Goal: Task Accomplishment & Management: Manage account settings

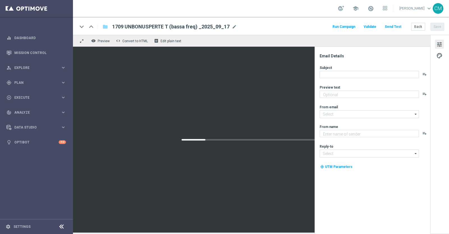
type textarea "Ti abbiamo accreditato 2€ di bonus Slot"
type input "[EMAIL_ADDRESS][DOMAIN_NAME]"
type textarea "Sisal"
type input "[EMAIL_ADDRESS][DOMAIN_NAME]"
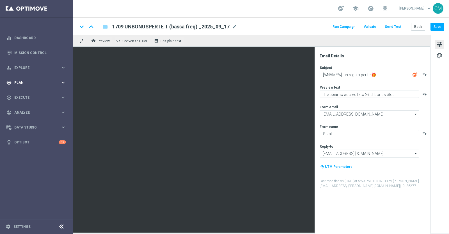
click at [32, 78] on div "gps_fixed Plan keyboard_arrow_right" at bounding box center [36, 82] width 72 height 15
click at [33, 112] on span "Templates" at bounding box center [35, 110] width 40 height 3
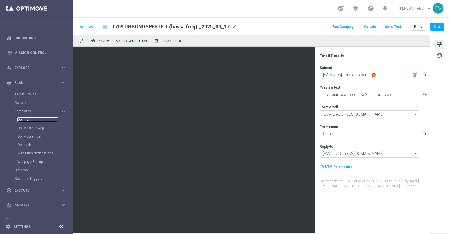
click at [28, 119] on link "Optimail" at bounding box center [37, 119] width 41 height 4
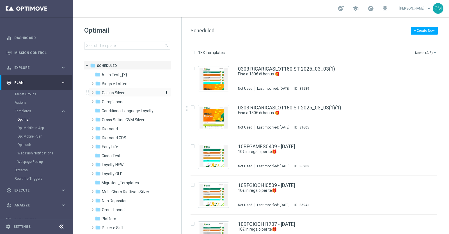
click at [128, 94] on div "folder Casino Silver" at bounding box center [127, 93] width 65 height 6
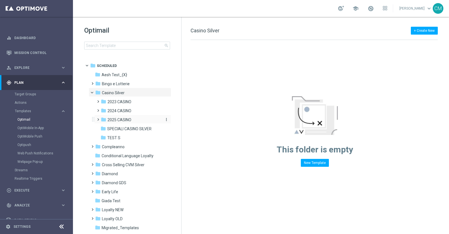
click at [117, 121] on span "2025 CASINO" at bounding box center [120, 119] width 24 height 5
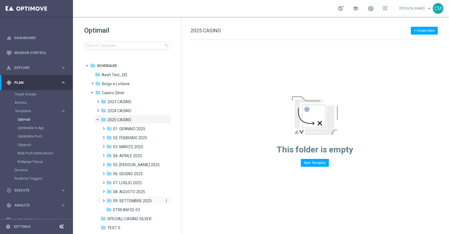
click at [131, 198] on span "09. SETTEMBRE 2025" at bounding box center [132, 200] width 39 height 5
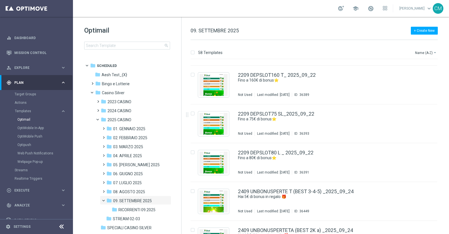
scroll to position [1659, 0]
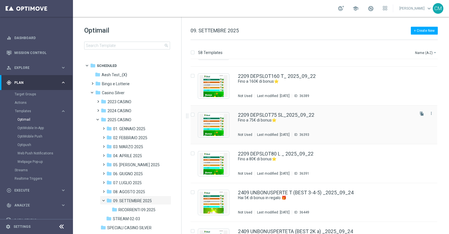
click at [326, 115] on div "2209 DEPSLOT75 SL_2025_09_22" at bounding box center [326, 114] width 176 height 5
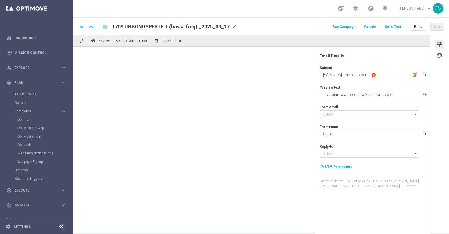
type input "[EMAIL_ADDRESS][DOMAIN_NAME]"
type input "2209 DEPSLOT75 SL_2025_09_22"
type textarea "Fino a 75€ di bonus⭐"
type textarea "Scopri la promozione che ti abbiamo riservato"
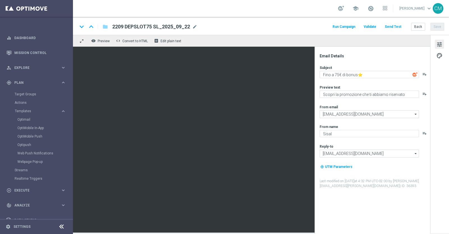
click at [197, 26] on div "keyboard_arrow_down keyboard_arrow_up folder 2209 DEPSLOT75 SL_2025_09_22 2209 …" at bounding box center [261, 26] width 367 height 7
click at [194, 26] on span "mode_edit" at bounding box center [194, 26] width 5 height 5
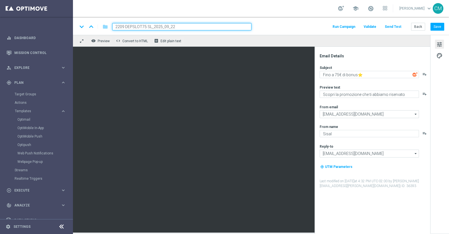
drag, startPoint x: 196, startPoint y: 27, endPoint x: 153, endPoint y: 26, distance: 43.0
click at [153, 26] on input "2209 DEPSLOT75 SL_2025_09_22" at bounding box center [181, 26] width 139 height 7
click at [424, 26] on button "Back" at bounding box center [418, 27] width 14 height 8
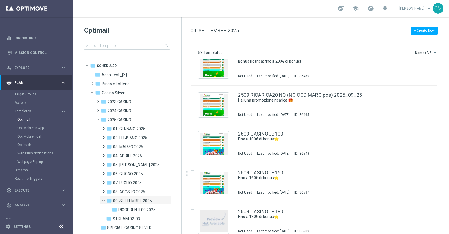
scroll to position [2073, 0]
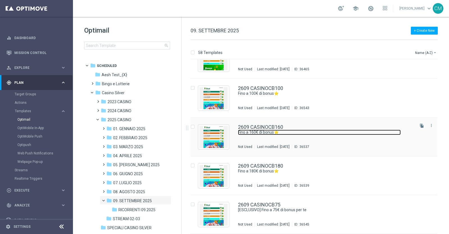
click at [322, 132] on link "Fino a 160€ di bonus⭐" at bounding box center [319, 131] width 163 height 5
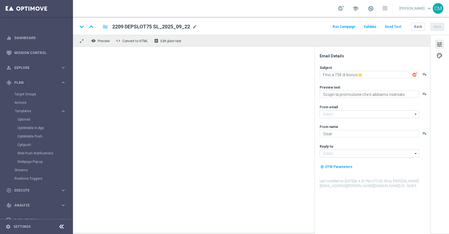
type input "[EMAIL_ADDRESS][DOMAIN_NAME]"
type input "2609 CASINOCB160"
type textarea "Fino a 160€ di bonus⭐"
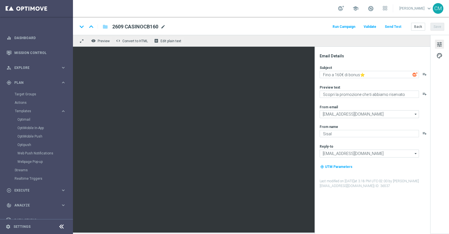
click at [164, 27] on span "mode_edit" at bounding box center [163, 26] width 5 height 5
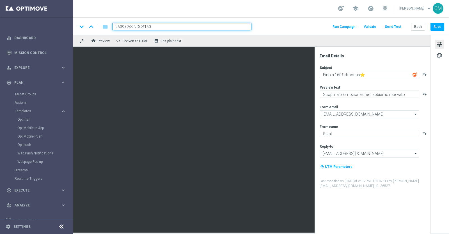
paste input "2025_09_22"
click at [151, 26] on input "2609 CASINOCB160 2025_09_22" at bounding box center [181, 26] width 139 height 7
click at [184, 27] on input "2609 CASINOCB160 st 2025_09_22" at bounding box center [181, 26] width 139 height 7
click at [184, 27] on input "2609 CASINOCB160 st 2025_09_2" at bounding box center [181, 26] width 139 height 7
type input "2609 CASINOCB160 st 2025_09_26"
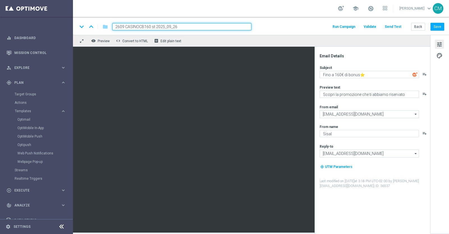
click at [377, 8] on div "school" at bounding box center [362, 9] width 49 height 10
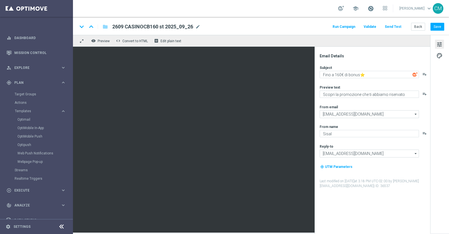
click at [374, 8] on span at bounding box center [371, 8] width 6 height 6
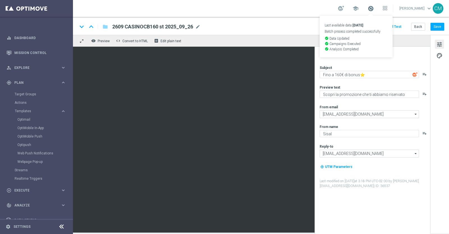
click at [374, 8] on span at bounding box center [371, 8] width 6 height 6
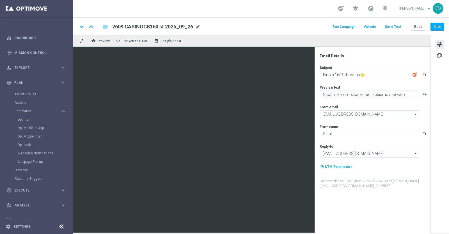
click at [199, 26] on span "mode_edit" at bounding box center [197, 26] width 5 height 5
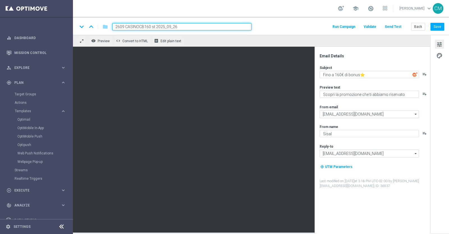
drag, startPoint x: 194, startPoint y: 26, endPoint x: 153, endPoint y: 29, distance: 40.6
click at [153, 29] on input "2609 CASINOCB160 st 2025_09_26" at bounding box center [181, 26] width 139 height 7
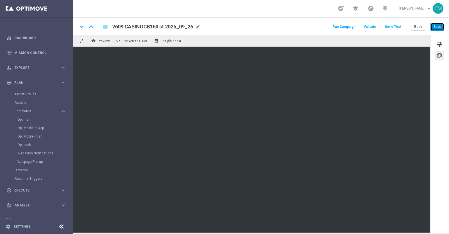
click at [438, 24] on button "Save" at bounding box center [438, 27] width 14 height 8
click at [434, 27] on button "Save" at bounding box center [438, 27] width 14 height 8
click at [423, 24] on button "Back" at bounding box center [418, 27] width 14 height 8
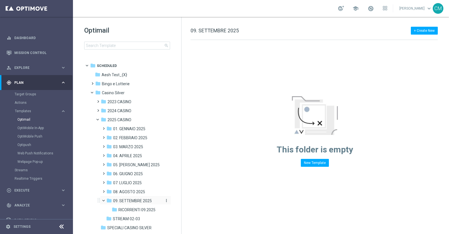
click at [137, 198] on span "09. SETTEMBRE 2025" at bounding box center [132, 200] width 39 height 5
click at [133, 200] on span "09. SETTEMBRE 2025" at bounding box center [132, 200] width 39 height 5
click at [128, 173] on span "06. GIUGNO 2025" at bounding box center [128, 173] width 30 height 5
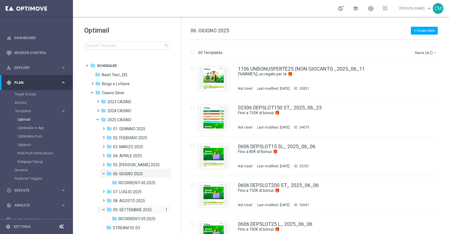
click at [132, 210] on span "09. SETTEMBRE 2025" at bounding box center [132, 209] width 39 height 5
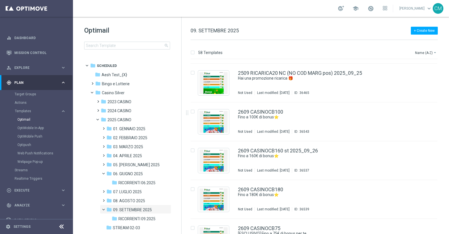
scroll to position [2073, 0]
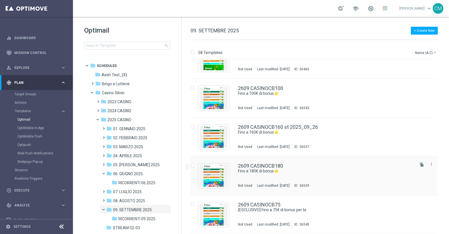
click at [329, 167] on div "2609 CASINOCB180" at bounding box center [326, 165] width 176 height 5
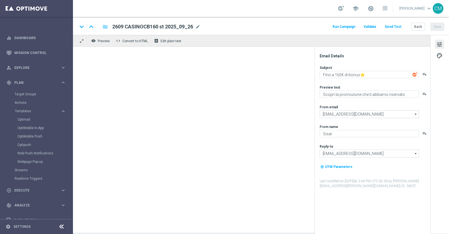
type input "2609 CASINOCB180"
type textarea "Fino a 180€ di bonus⭐"
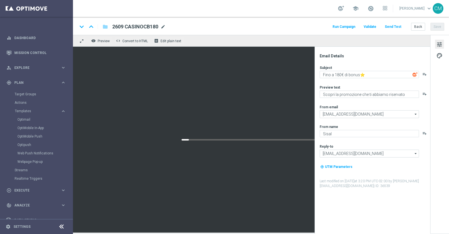
click at [165, 26] on span "mode_edit" at bounding box center [163, 26] width 5 height 5
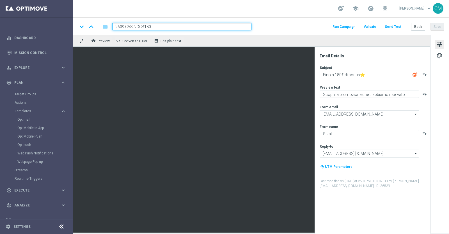
paste input "t 2025_09_26"
type input "2609 CASINOCB180 t 2025_09_26"
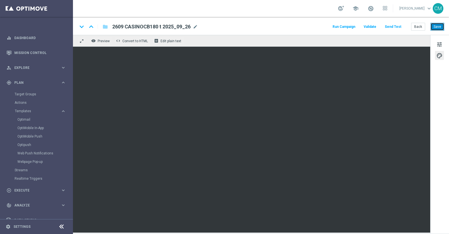
click at [437, 27] on button "Save" at bounding box center [438, 27] width 14 height 8
click at [422, 28] on button "Back" at bounding box center [418, 27] width 14 height 8
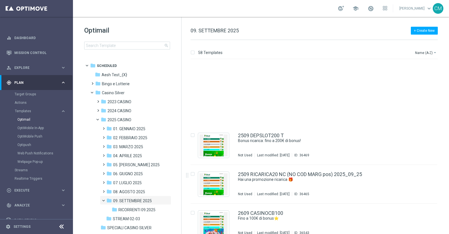
scroll to position [2073, 0]
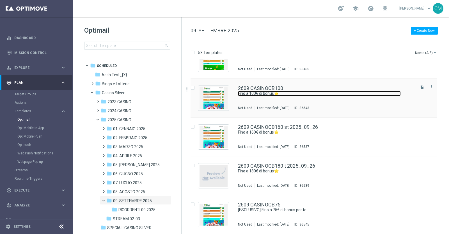
click at [296, 95] on link "Fino a 100€ di bonus⭐" at bounding box center [319, 93] width 163 height 5
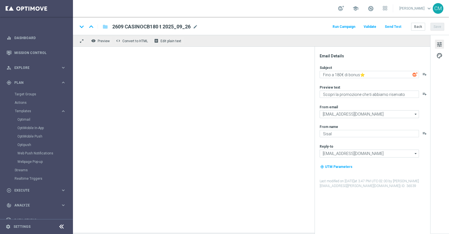
type textarea "Fino a 100€ di bonus⭐"
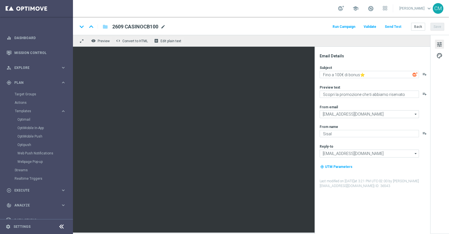
click at [165, 26] on span "mode_edit" at bounding box center [163, 26] width 5 height 5
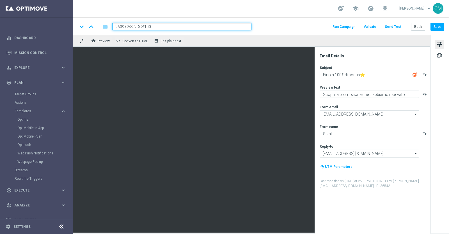
paste input "t 2025_09_26"
click at [153, 27] on input "2609 CASINOCB100 t 2025_09_26" at bounding box center [181, 26] width 139 height 7
type input "2609 CASINOCB100 l 2025_09_26"
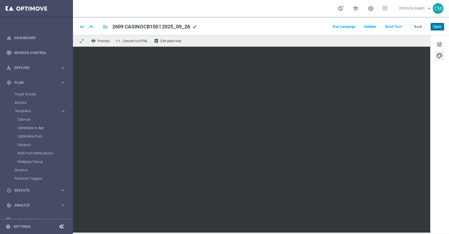
click at [435, 27] on button "Save" at bounding box center [438, 27] width 14 height 8
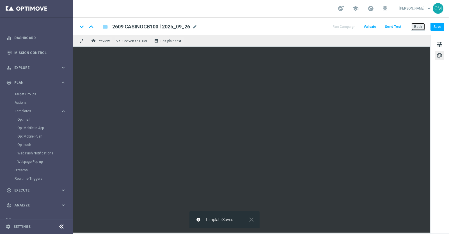
click at [420, 28] on button "Back" at bounding box center [418, 27] width 14 height 8
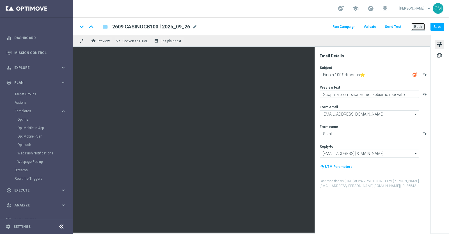
click at [416, 27] on button "Back" at bounding box center [418, 27] width 14 height 8
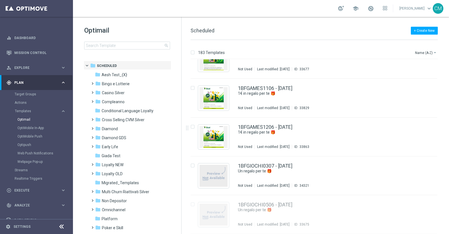
scroll to position [673, 0]
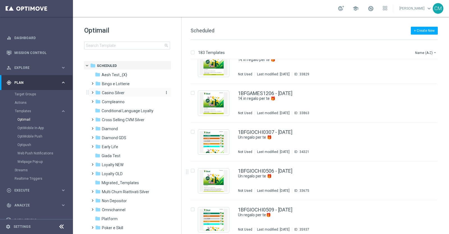
click at [122, 92] on span "Casino Silver" at bounding box center [113, 92] width 23 height 5
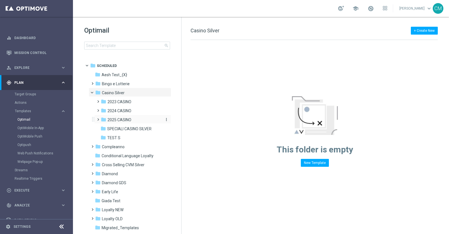
click at [124, 122] on span "2025 CASINO" at bounding box center [120, 119] width 24 height 5
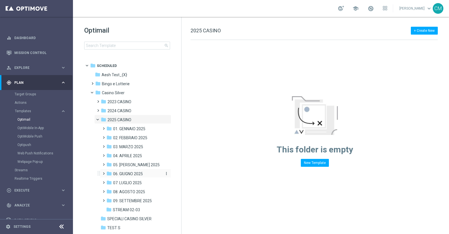
scroll to position [46, 0]
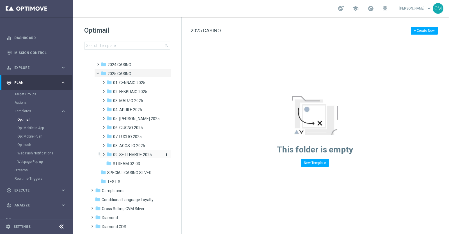
click at [125, 151] on div "folder 09. SETTEMBRE 2025" at bounding box center [133, 154] width 55 height 6
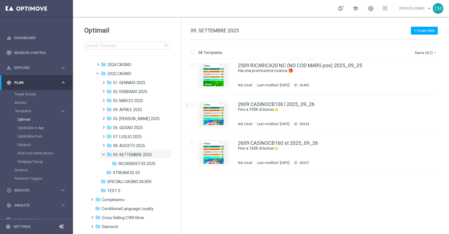
scroll to position [2073, 0]
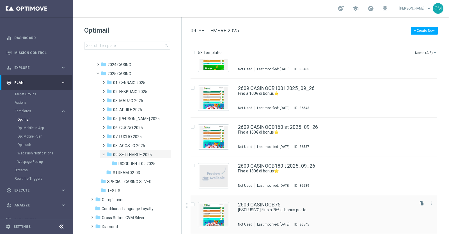
click at [297, 206] on div "2609 CASINOCB75" at bounding box center [326, 204] width 176 height 5
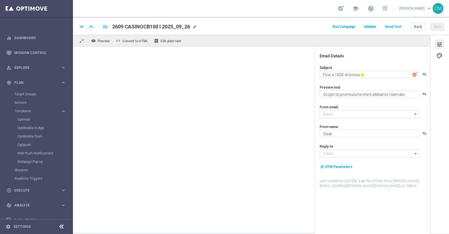
type input "[EMAIL_ADDRESS][DOMAIN_NAME]"
type input "2609 CASINOCB75"
type textarea "[ESCLUSIVO] Fino a 75€ di bonus per te"
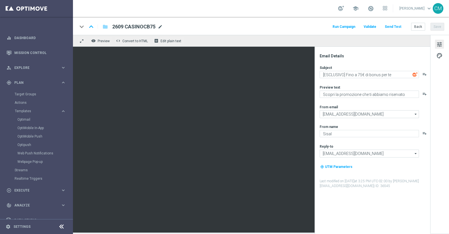
click at [162, 25] on span "mode_edit" at bounding box center [160, 26] width 5 height 5
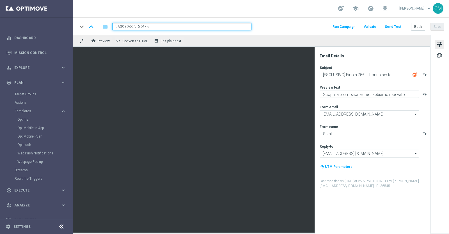
paste input "t 2025_09_26"
click at [152, 27] on input "2609 CASINOCB75 t 2025_09_26" at bounding box center [181, 26] width 139 height 7
type input "2609 CASINOCB75 sl 2025_09_26"
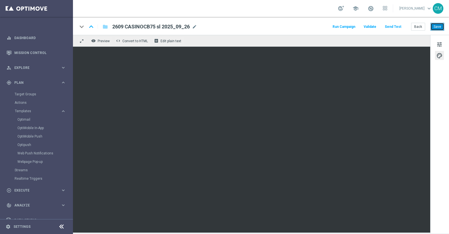
click at [439, 25] on button "Save" at bounding box center [438, 27] width 14 height 8
click at [23, 92] on link "Target Groups" at bounding box center [37, 94] width 44 height 4
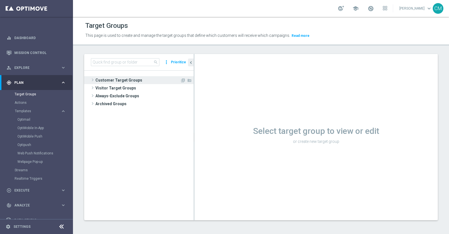
click at [123, 81] on span "Customer Target Groups" at bounding box center [137, 80] width 85 height 8
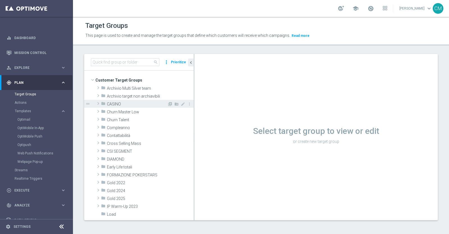
click at [122, 104] on span "CASINO" at bounding box center [137, 104] width 60 height 5
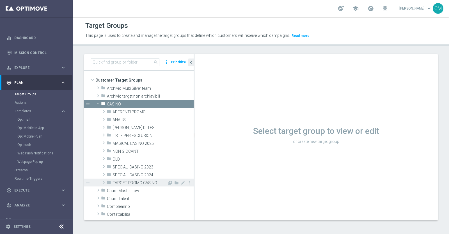
click at [135, 179] on div "folder TARGET PROMO CASINO" at bounding box center [137, 182] width 61 height 8
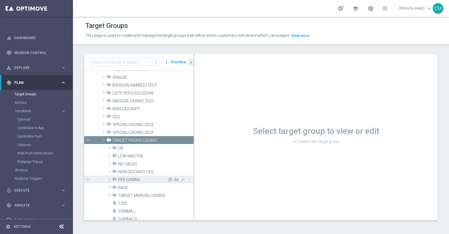
scroll to position [66, 0]
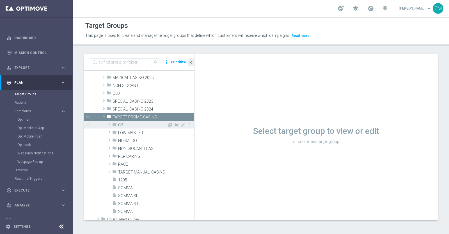
click at [118, 123] on div "folder CB" at bounding box center [139, 124] width 55 height 8
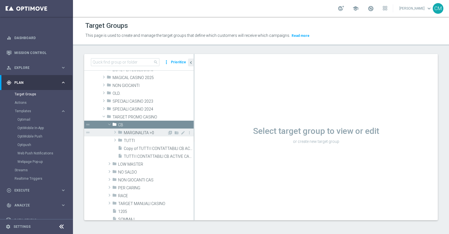
click at [131, 132] on span "MARGINALITA >0" at bounding box center [146, 132] width 44 height 5
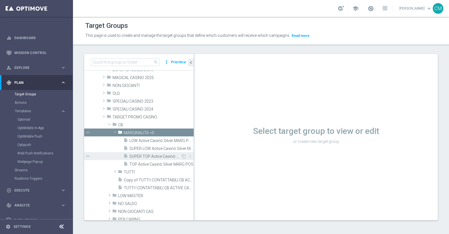
click at [140, 158] on span "SUPER TOP Active Casinò Silver MARG POS" at bounding box center [155, 156] width 52 height 5
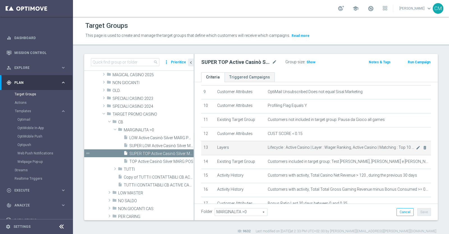
scroll to position [165, 0]
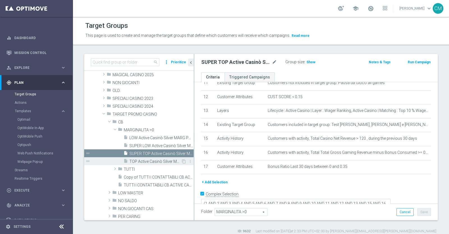
click at [143, 161] on span "TOP Active Casinò Silver MARG POS" at bounding box center [155, 161] width 52 height 5
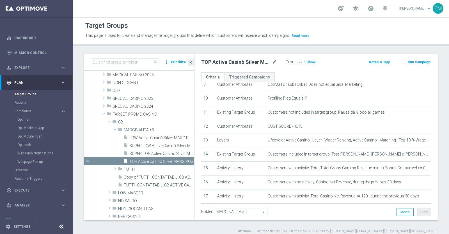
scroll to position [135, 0]
click at [147, 135] on span "LOW Active Casinò Silver MARG POS" at bounding box center [155, 137] width 52 height 5
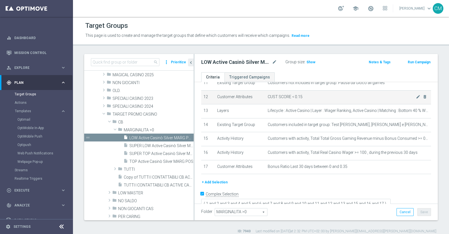
scroll to position [165, 0]
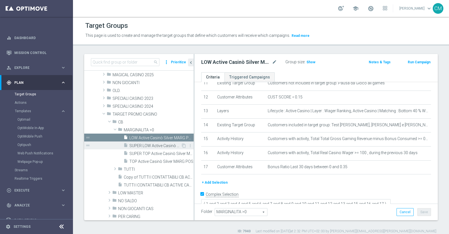
click at [155, 145] on span "SUPER LOW Active Casinò Silver MARG POS" at bounding box center [155, 145] width 52 height 5
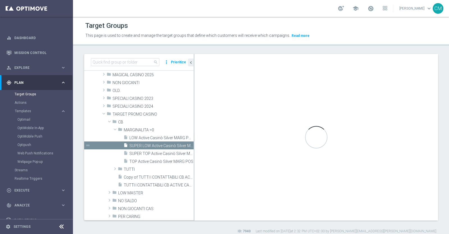
type textarea "( 1 and 2 and 3 and 4 and 5 and 6 and 7 and 8 and 9 and 10 and 11 and 12 and 13…"
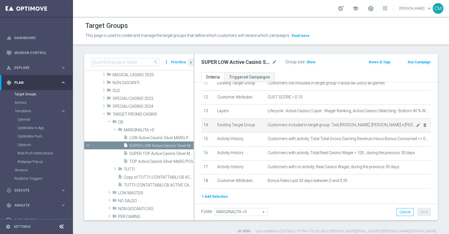
scroll to position [179, 0]
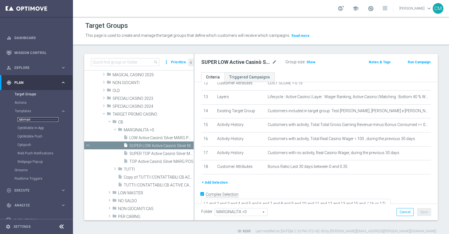
click at [25, 118] on link "Optimail" at bounding box center [37, 119] width 41 height 4
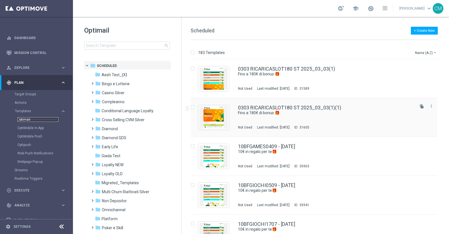
scroll to position [22, 0]
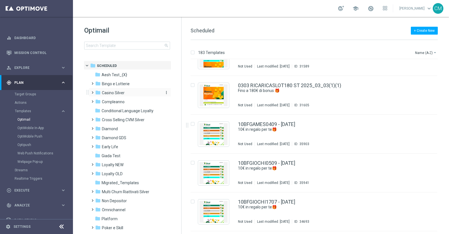
click at [111, 93] on span "Casino Silver" at bounding box center [113, 92] width 23 height 5
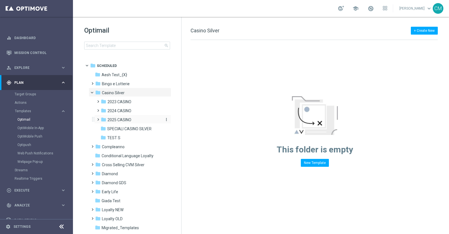
click at [122, 118] on span "2025 CASINO" at bounding box center [120, 119] width 24 height 5
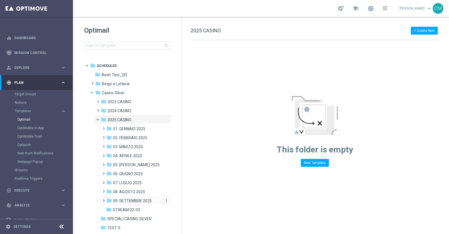
click at [132, 200] on span "09. SETTEMBRE 2025" at bounding box center [132, 200] width 39 height 5
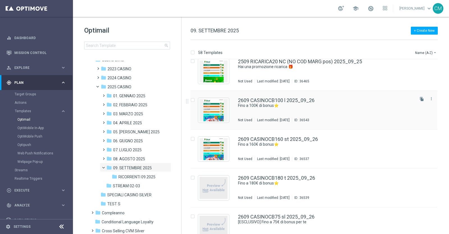
scroll to position [2073, 0]
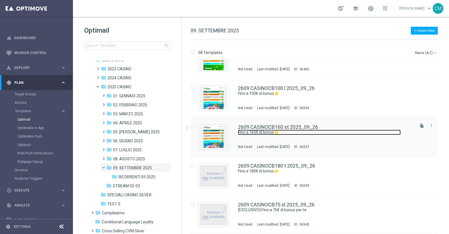
click at [317, 131] on link "Fino a 160€ di bonus⭐" at bounding box center [319, 131] width 163 height 5
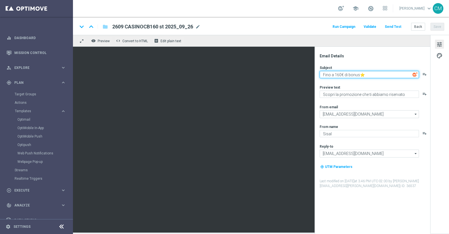
paste textarea "💎"
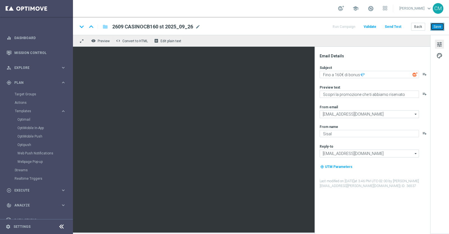
click at [438, 27] on button "Save" at bounding box center [438, 27] width 14 height 8
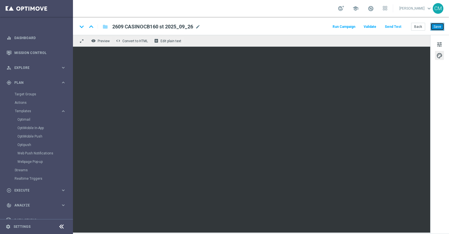
click at [440, 24] on button "Save" at bounding box center [438, 27] width 14 height 8
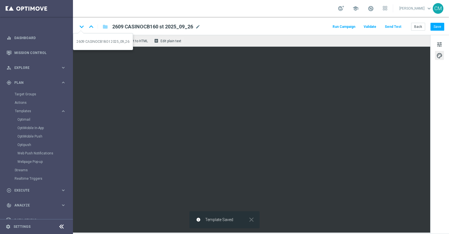
click at [85, 27] on icon "keyboard_arrow_down" at bounding box center [82, 26] width 8 height 8
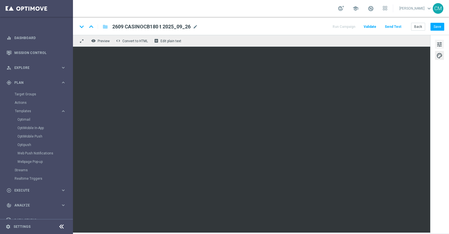
click at [440, 44] on span "tune" at bounding box center [440, 44] width 6 height 7
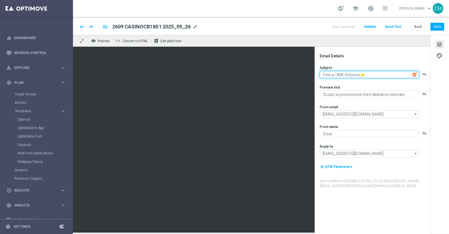
paste textarea "60€ di bonus💎"
click at [341, 74] on textarea "Fino a 160€ di bonus💎" at bounding box center [369, 74] width 99 height 7
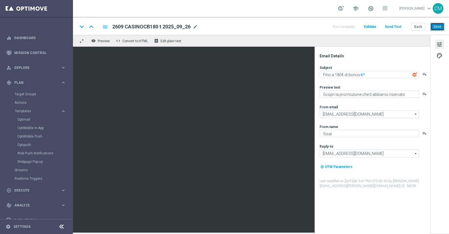
click at [436, 25] on button "Save" at bounding box center [438, 27] width 14 height 8
click at [81, 25] on icon "keyboard_arrow_down" at bounding box center [82, 26] width 8 height 8
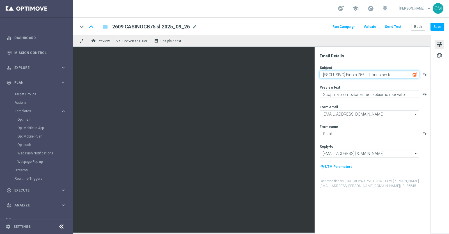
paste textarea "Fino a 160€ di bonus💎"
click at [342, 74] on textarea "Fino a 160€ di bonus💎" at bounding box center [369, 74] width 99 height 7
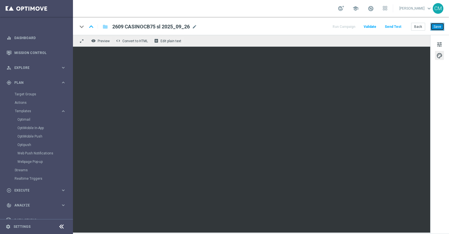
click at [438, 27] on button "Save" at bounding box center [438, 27] width 14 height 8
click at [437, 42] on span "tune" at bounding box center [440, 44] width 6 height 7
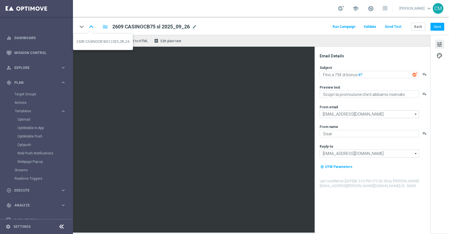
click at [94, 27] on icon "keyboard_arrow_up" at bounding box center [91, 26] width 8 height 8
click at [92, 28] on icon "keyboard_arrow_up" at bounding box center [91, 26] width 8 height 8
click at [94, 26] on icon "keyboard_arrow_up" at bounding box center [91, 26] width 8 height 8
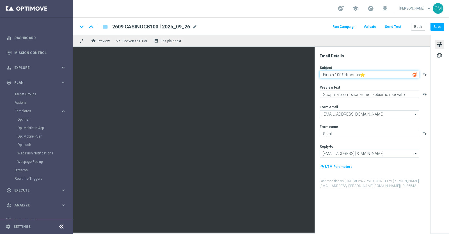
click at [378, 74] on textarea "Fino a 100€ di bonus⭐" at bounding box center [369, 74] width 99 height 7
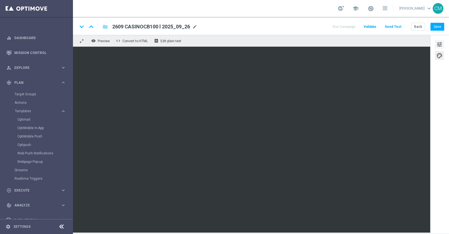
click at [437, 45] on span "tune" at bounding box center [440, 44] width 6 height 7
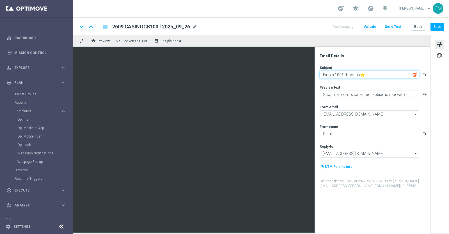
paste textarea "60€ di bonus💎"
click at [340, 76] on textarea "Fino a 160€ di bonus💎" at bounding box center [369, 74] width 99 height 7
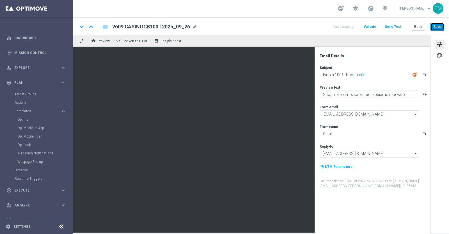
click at [436, 29] on button "Save" at bounding box center [438, 27] width 14 height 8
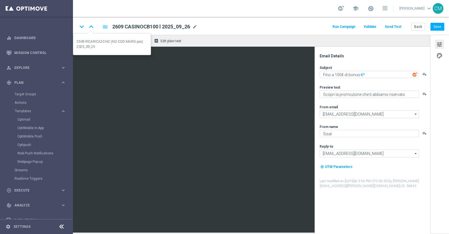
click at [95, 26] on icon "keyboard_arrow_up" at bounding box center [91, 26] width 8 height 8
type textarea "Hai una promozione ricarica 🎁​"
type textarea "Vuoi scoprire cosa ti abbiamo riservato?"
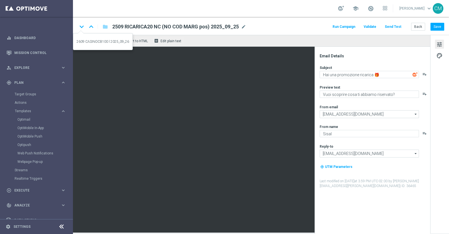
click at [83, 29] on icon "keyboard_arrow_down" at bounding box center [82, 26] width 8 height 8
type textarea "Fino a 100€ di bonus💎"
type textarea "Scopri la promozione che ti abbiamo riservato"
click at [81, 23] on icon "keyboard_arrow_down" at bounding box center [82, 26] width 8 height 8
click at [82, 28] on icon "keyboard_arrow_down" at bounding box center [82, 26] width 8 height 8
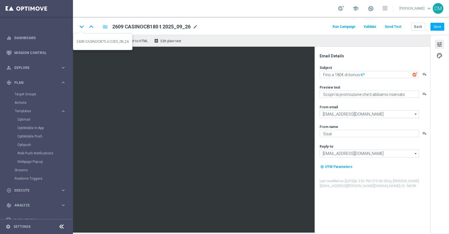
click at [82, 26] on icon "keyboard_arrow_down" at bounding box center [82, 26] width 8 height 8
type textarea "Fino a 75€ di bonus💎"
click at [441, 27] on button "Save" at bounding box center [438, 27] width 14 height 8
click at [414, 30] on button "Back" at bounding box center [418, 27] width 14 height 8
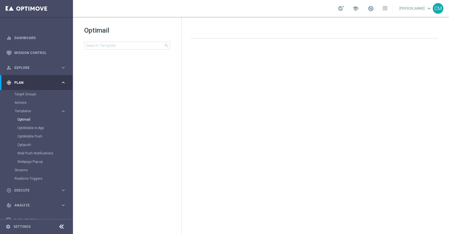
click at [250, 147] on div at bounding box center [316, 126] width 263 height 174
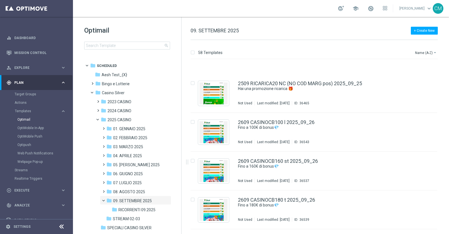
scroll to position [2073, 0]
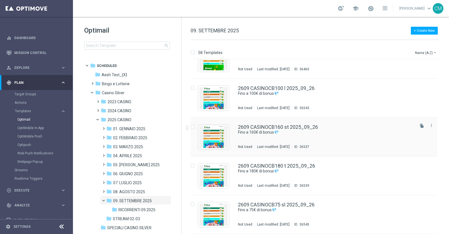
click at [309, 142] on div "2609 CASINOCB160 st 2025_09_26 Fino a 160€ di bonus💎 Not Used Last modified: [D…" at bounding box center [326, 136] width 176 height 24
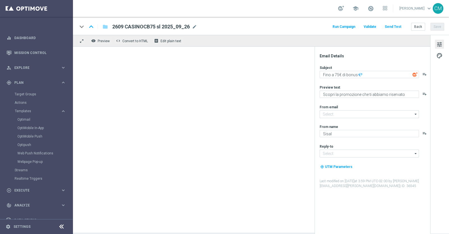
type textarea "Fino a 160€ di bonus💎"
type input "[EMAIL_ADDRESS][DOMAIN_NAME]"
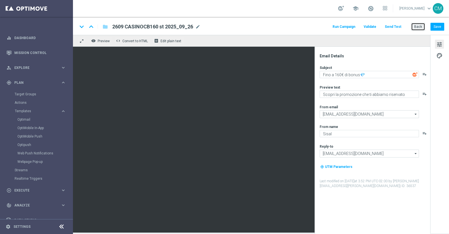
click at [418, 23] on button "Back" at bounding box center [418, 27] width 14 height 8
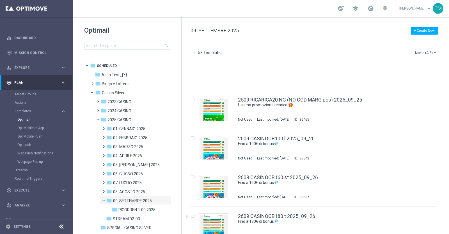
scroll to position [2073, 0]
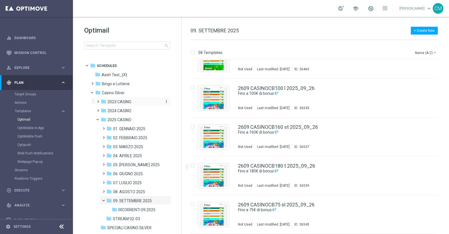
click at [123, 103] on span "2023 CASINO" at bounding box center [120, 101] width 24 height 5
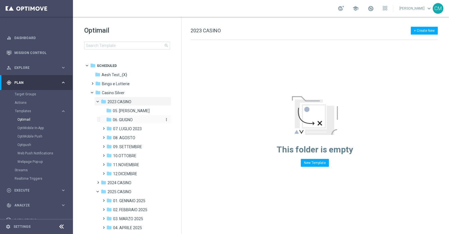
click at [122, 122] on div "folder 06. GIUGNO" at bounding box center [133, 120] width 55 height 6
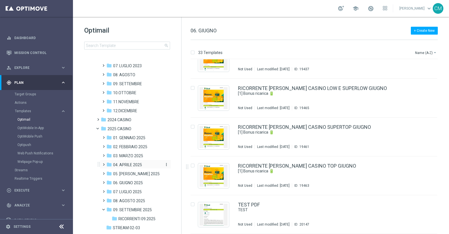
scroll to position [97, 0]
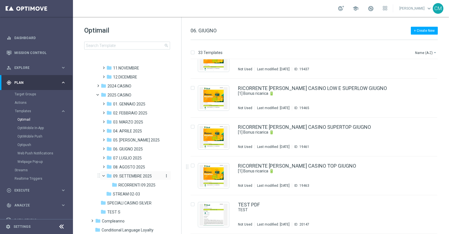
click at [136, 175] on span "09. SETTEMBRE 2025" at bounding box center [132, 175] width 39 height 5
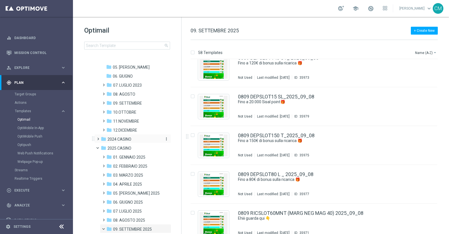
scroll to position [43, 0]
click at [122, 86] on span "07. LUGLIO 2023" at bounding box center [127, 85] width 29 height 5
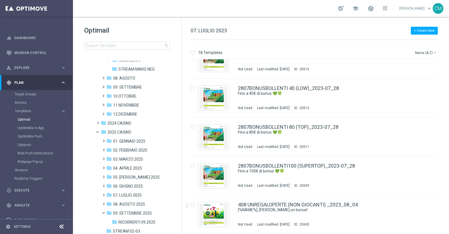
scroll to position [77, 0]
click at [145, 211] on span "09. SETTEMBRE 2025" at bounding box center [132, 213] width 39 height 5
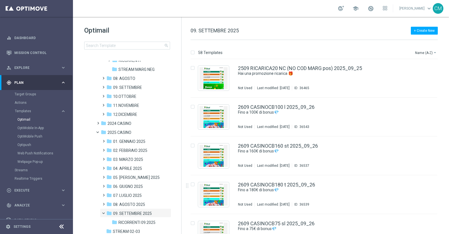
scroll to position [2073, 0]
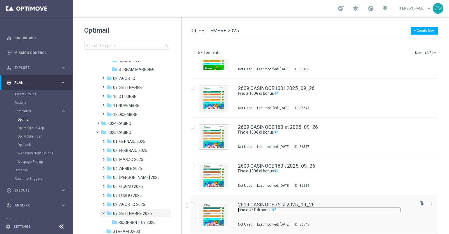
click at [321, 212] on link "Fino a 75€ di bonus💎" at bounding box center [319, 209] width 163 height 5
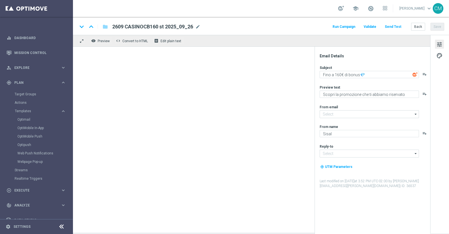
type input "[EMAIL_ADDRESS][DOMAIN_NAME]"
type textarea "Fino a 75€ di bonus💎"
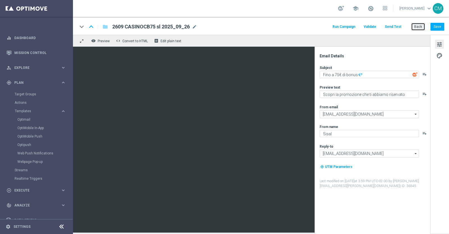
click at [422, 24] on button "Back" at bounding box center [418, 27] width 14 height 8
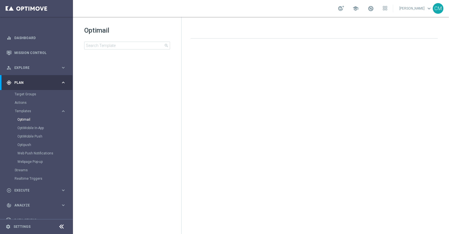
click at [20, 117] on div "Optimail" at bounding box center [44, 119] width 55 height 8
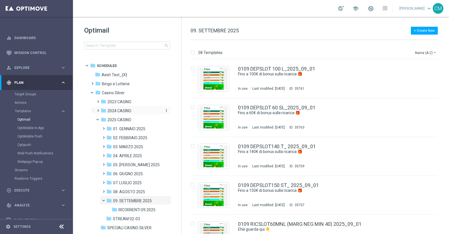
click at [113, 112] on span "2024 CASINO" at bounding box center [120, 110] width 24 height 5
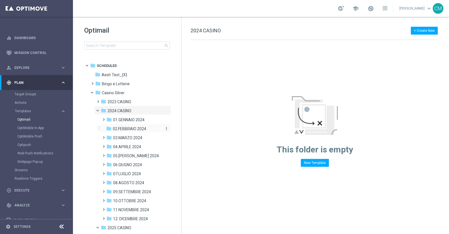
click at [116, 127] on span "02.FEBBRAIO 2024" at bounding box center [129, 128] width 33 height 5
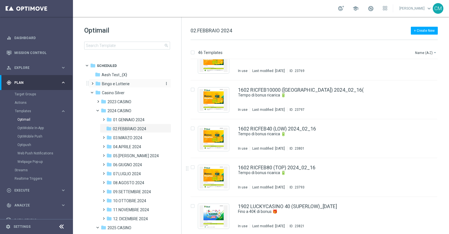
click at [115, 84] on span "Bingo e Lotterie" at bounding box center [116, 83] width 28 height 5
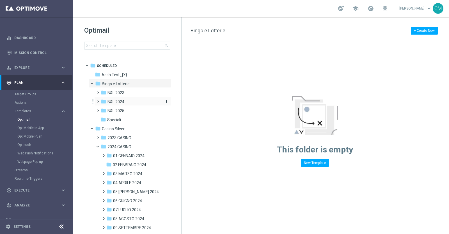
click at [117, 101] on span "B&L 2024" at bounding box center [116, 101] width 17 height 5
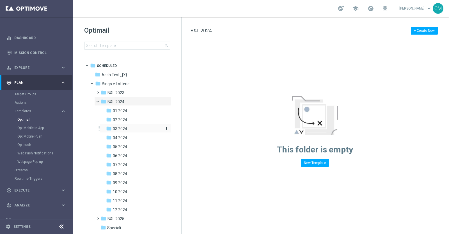
click at [124, 128] on span "03 2024" at bounding box center [120, 128] width 14 height 5
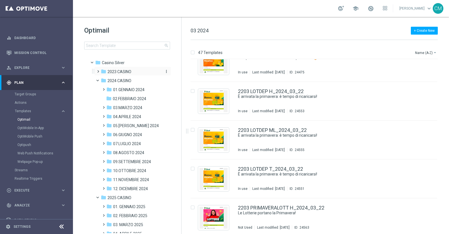
scroll to position [177, 0]
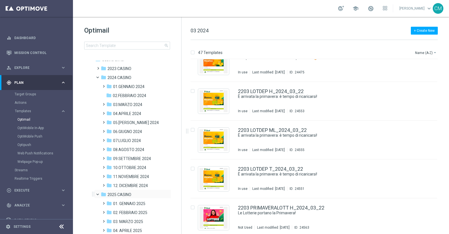
click at [130, 190] on div "folder 2025 CASINO more_vert" at bounding box center [132, 193] width 77 height 9
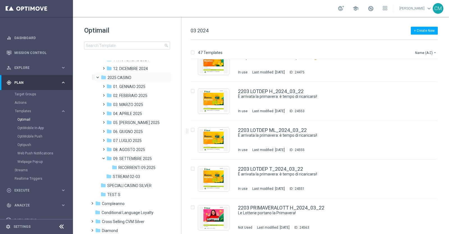
scroll to position [295, 0]
click at [134, 158] on span "09. SETTEMBRE 2025" at bounding box center [132, 157] width 39 height 5
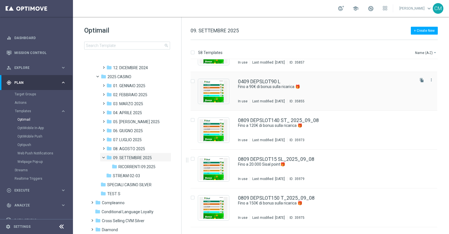
scroll to position [492, 0]
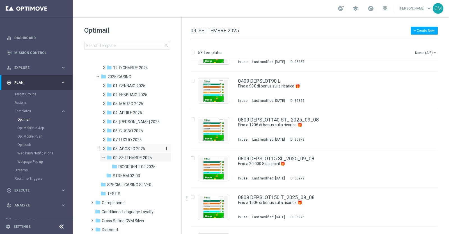
click at [122, 151] on span "08. AGOSTO 2025" at bounding box center [129, 148] width 32 height 5
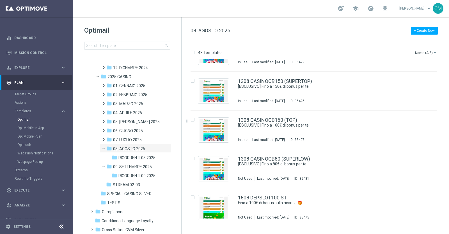
scroll to position [690, 0]
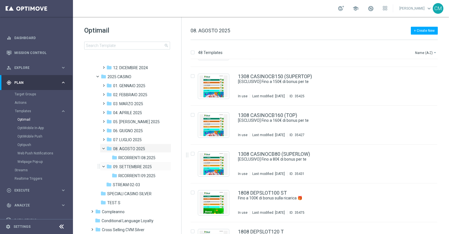
click at [139, 162] on div "folder 09. SETTEMBRE 2025 more_vert" at bounding box center [135, 165] width 71 height 9
click at [136, 167] on span "09. SETTEMBRE 2025" at bounding box center [132, 166] width 39 height 5
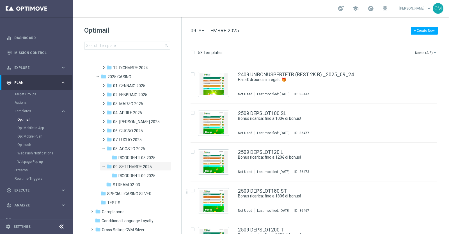
scroll to position [2073, 0]
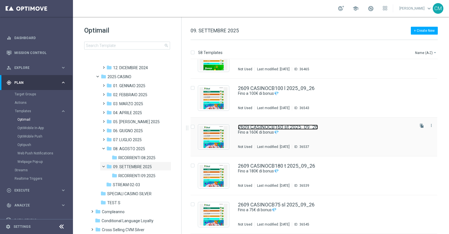
click at [268, 129] on link "2609 CASINOCB160 st 2025_09_26" at bounding box center [278, 126] width 80 height 5
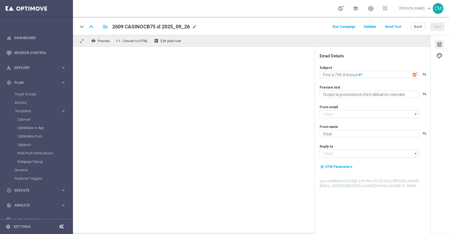
type textarea "Fino a 160€ di bonus💎"
type input "[EMAIL_ADDRESS][DOMAIN_NAME]"
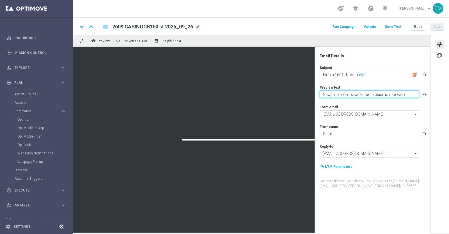
click at [400, 93] on textarea "Scopri la promozione che ti abbiamo riservato" at bounding box center [369, 93] width 99 height 7
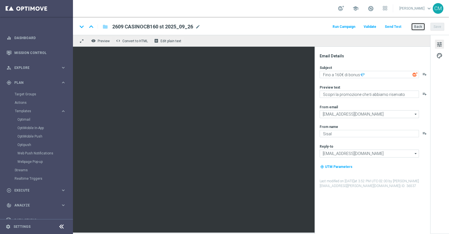
click at [422, 24] on button "Back" at bounding box center [418, 27] width 14 height 8
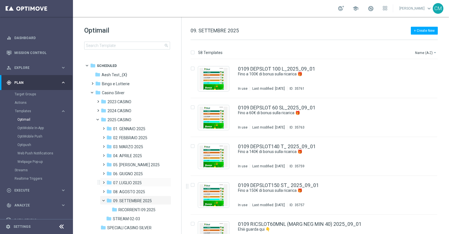
click at [131, 179] on div "folder 07. LUGLIO 2025 more_vert" at bounding box center [135, 181] width 71 height 9
click at [128, 174] on span "06. GIUGNO 2025" at bounding box center [128, 173] width 30 height 5
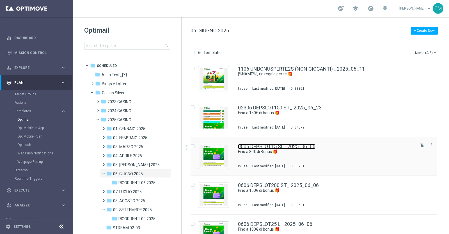
click at [299, 148] on link "0606 DEPSLOT15 SL_ 2025_06_06" at bounding box center [277, 146] width 78 height 5
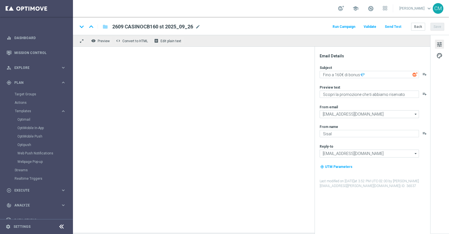
type textarea "Fino a 80€ di Bonus 🎁​"
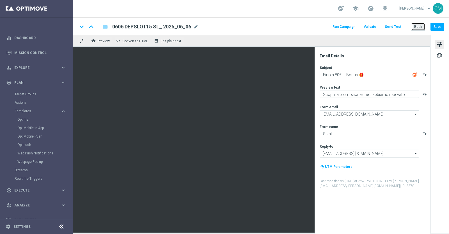
click at [423, 24] on button "Back" at bounding box center [418, 27] width 14 height 8
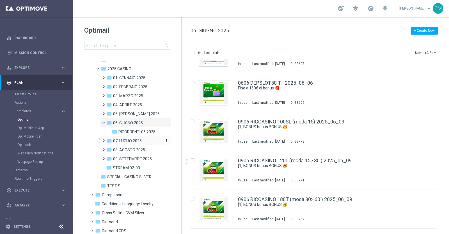
scroll to position [52, 0]
click at [130, 158] on span "09. SETTEMBRE 2025" at bounding box center [132, 157] width 39 height 5
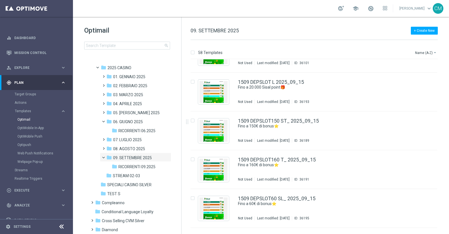
scroll to position [1127, 0]
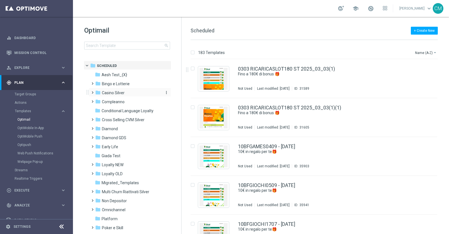
click at [113, 94] on span "Casino Silver" at bounding box center [113, 92] width 23 height 5
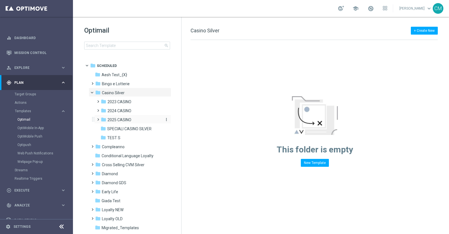
click at [118, 117] on span "2025 CASINO" at bounding box center [120, 119] width 24 height 5
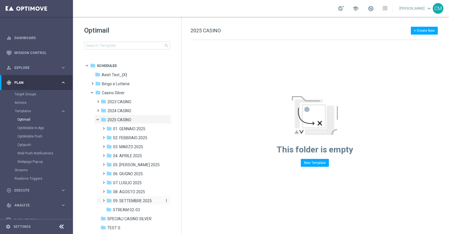
click at [125, 199] on span "09. SETTEMBRE 2025" at bounding box center [132, 200] width 39 height 5
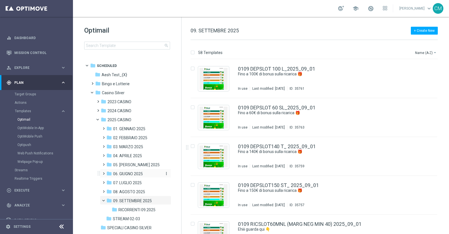
click at [129, 175] on span "06. GIUGNO 2025" at bounding box center [128, 173] width 30 height 5
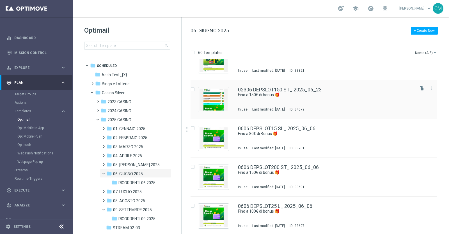
scroll to position [30, 0]
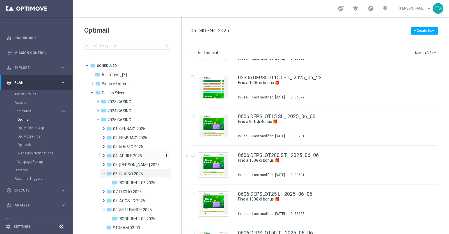
click at [143, 154] on div "folder 04. APRILE 2025" at bounding box center [133, 156] width 55 height 6
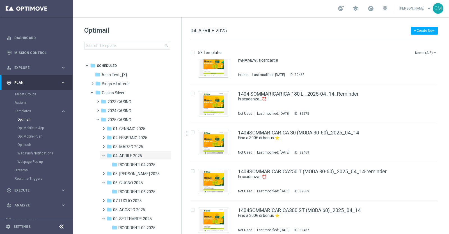
scroll to position [750, 0]
click at [121, 108] on div "folder 2024 CASINO" at bounding box center [131, 111] width 60 height 6
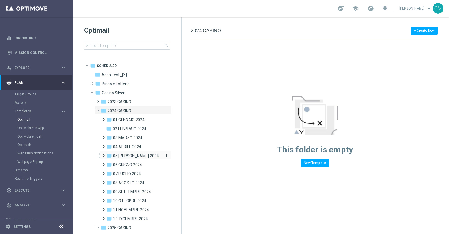
click at [136, 155] on span "05.[PERSON_NAME] 2024" at bounding box center [136, 155] width 46 height 5
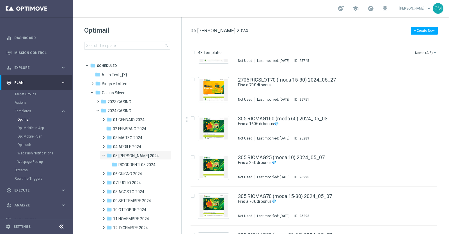
scroll to position [1205, 0]
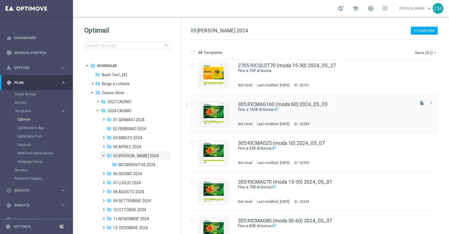
click at [290, 117] on div "305 RICMAG160 (moda 60) 2024_05_03 Fino a 160€ di bonus💎 Not Used Last modified…" at bounding box center [326, 114] width 176 height 24
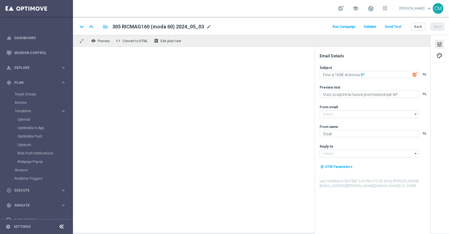
type input "[EMAIL_ADDRESS][DOMAIN_NAME]"
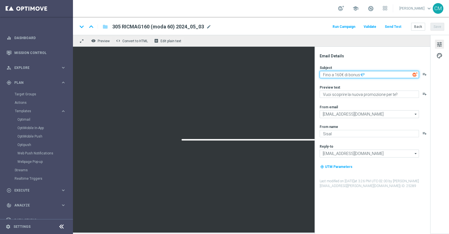
drag, startPoint x: 379, startPoint y: 73, endPoint x: 280, endPoint y: 78, distance: 99.3
click at [280, 78] on div "remove_red_eye Preview code Convert to HTML receipt Edit plain text Email Detai…" at bounding box center [261, 133] width 376 height 197
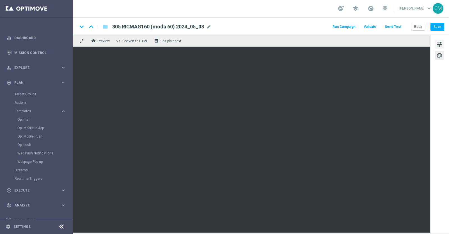
click at [443, 43] on button "tune" at bounding box center [439, 44] width 9 height 9
click at [440, 39] on div "tune palette" at bounding box center [440, 134] width 19 height 198
click at [440, 41] on span "tune" at bounding box center [440, 44] width 6 height 7
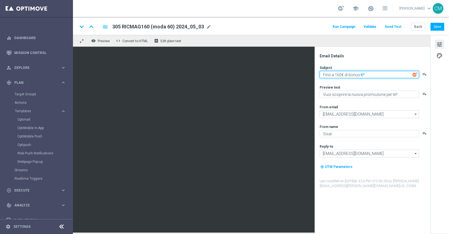
click at [372, 78] on textarea "Fino a 160€ di bonus💎" at bounding box center [369, 74] width 99 height 7
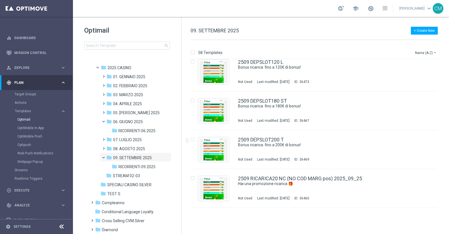
scroll to position [2073, 0]
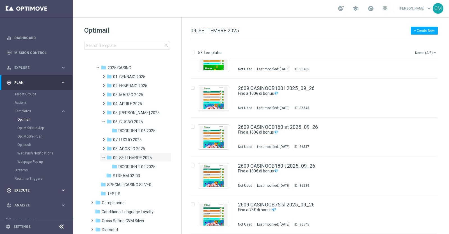
click at [39, 186] on div "play_circle_outline Execute keyboard_arrow_right" at bounding box center [36, 190] width 72 height 15
click at [34, 82] on span "Plan" at bounding box center [37, 82] width 46 height 3
click at [22, 95] on link "Target Groups" at bounding box center [37, 94] width 44 height 4
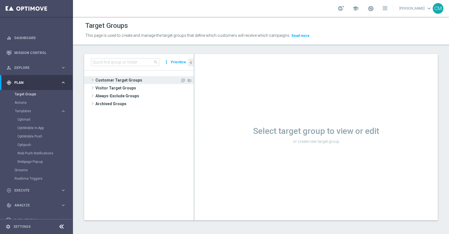
click at [127, 80] on span "Customer Target Groups" at bounding box center [137, 80] width 85 height 8
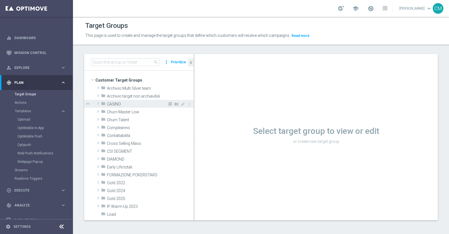
click at [115, 104] on span "CASINO" at bounding box center [137, 104] width 60 height 5
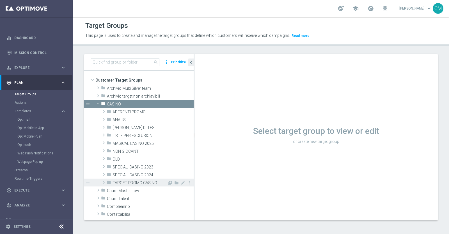
click at [130, 180] on span "TARGET PROMO CASINO" at bounding box center [140, 182] width 55 height 5
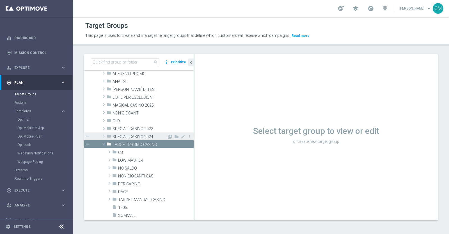
scroll to position [39, 0]
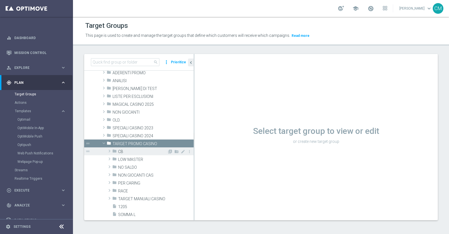
click at [123, 151] on span "CB" at bounding box center [142, 151] width 49 height 5
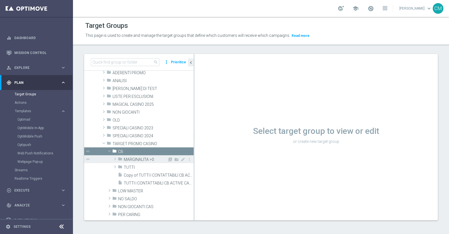
click at [135, 159] on span "MARGINALITA >0" at bounding box center [146, 159] width 44 height 5
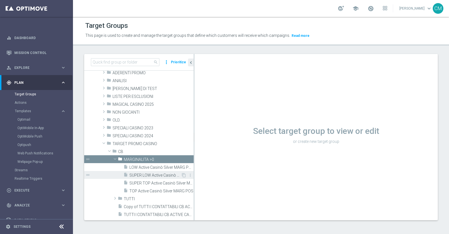
scroll to position [42, 0]
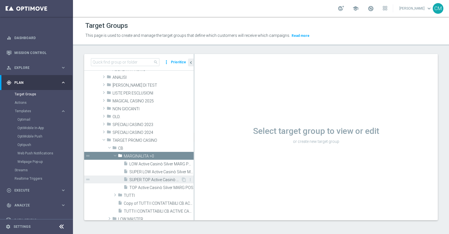
click at [146, 180] on span "SUPER TOP Active Casinò Silver MARG POS" at bounding box center [155, 179] width 52 height 5
click at [150, 179] on span "SUPER TOP Active Casinò Silver MARG POS" at bounding box center [155, 179] width 52 height 5
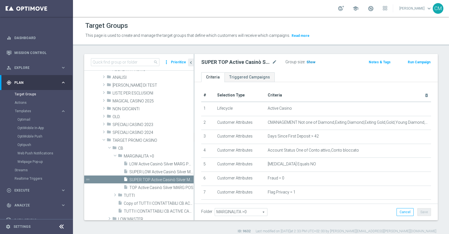
click at [313, 62] on span "Show" at bounding box center [311, 62] width 9 height 4
click at [152, 186] on span "TOP Active Casinò Silver MARG POS" at bounding box center [155, 187] width 52 height 5
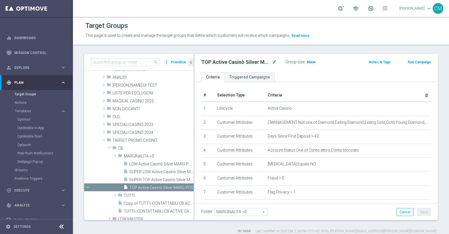
click at [310, 61] on span "Show" at bounding box center [311, 62] width 9 height 4
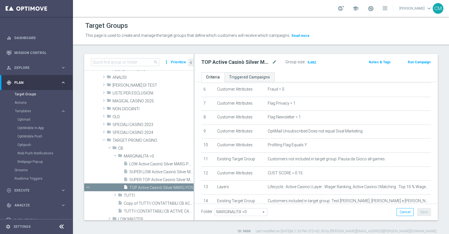
scroll to position [97, 0]
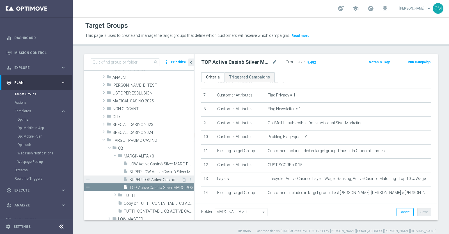
click at [154, 175] on div "insert_drive_file SUPER TOP Active Casinò Silver MARG POS" at bounding box center [153, 179] width 58 height 8
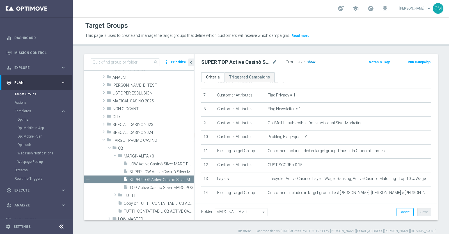
click at [309, 60] on span "Show" at bounding box center [311, 62] width 9 height 4
click at [149, 161] on span "LOW Active Casinò Silver MARG POS" at bounding box center [155, 163] width 52 height 5
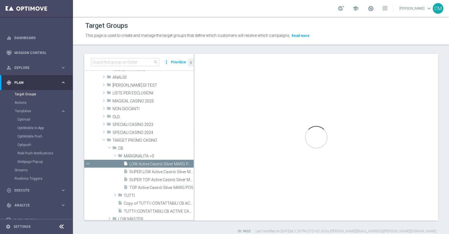
type textarea "( 1 and 2 and 3 and 4 and 5 and 6 and 7 and 8 and 9 and 10 and 11 and 12 and 13…"
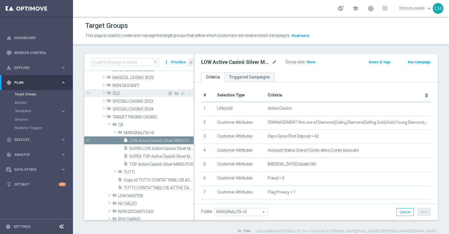
scroll to position [70, 0]
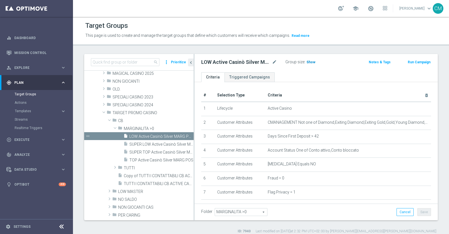
click at [313, 60] on span "Show" at bounding box center [311, 62] width 9 height 4
click at [131, 140] on div "insert_drive_file SUPER LOW Active Casinò Silver MARG POS" at bounding box center [153, 144] width 58 height 8
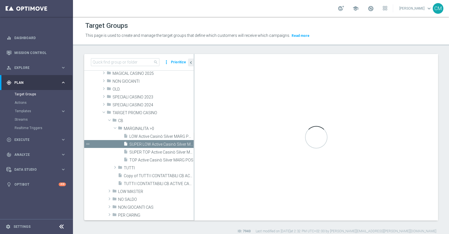
type textarea "( 1 and 2 and 3 and 4 and 5 and 6 and 7 and 8 and 9 and 10 and 11 and 12 and 13…"
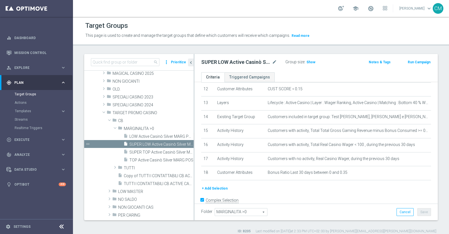
scroll to position [173, 0]
click at [309, 61] on span "Show" at bounding box center [311, 62] width 9 height 4
